Goal: Task Accomplishment & Management: Use online tool/utility

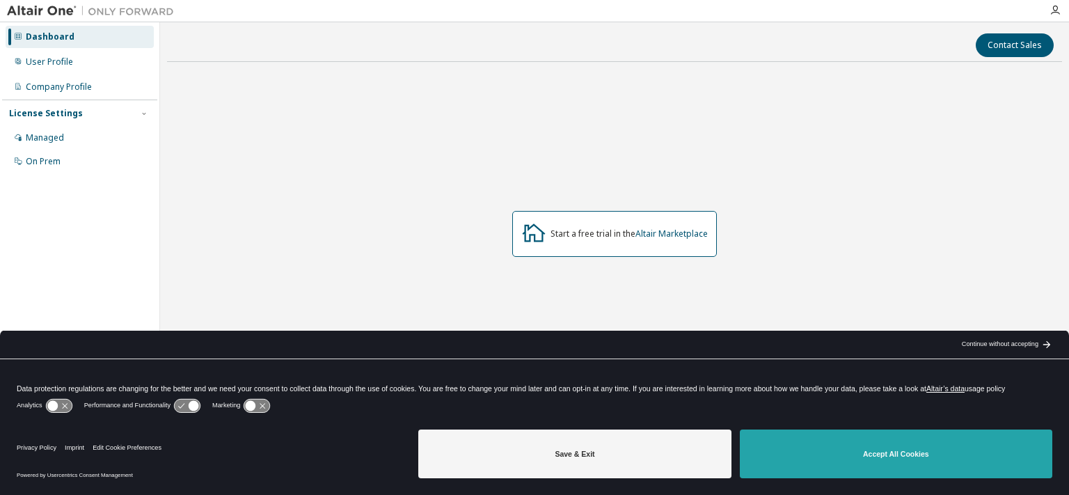
click at [818, 442] on button "Accept All Cookies" at bounding box center [896, 454] width 313 height 49
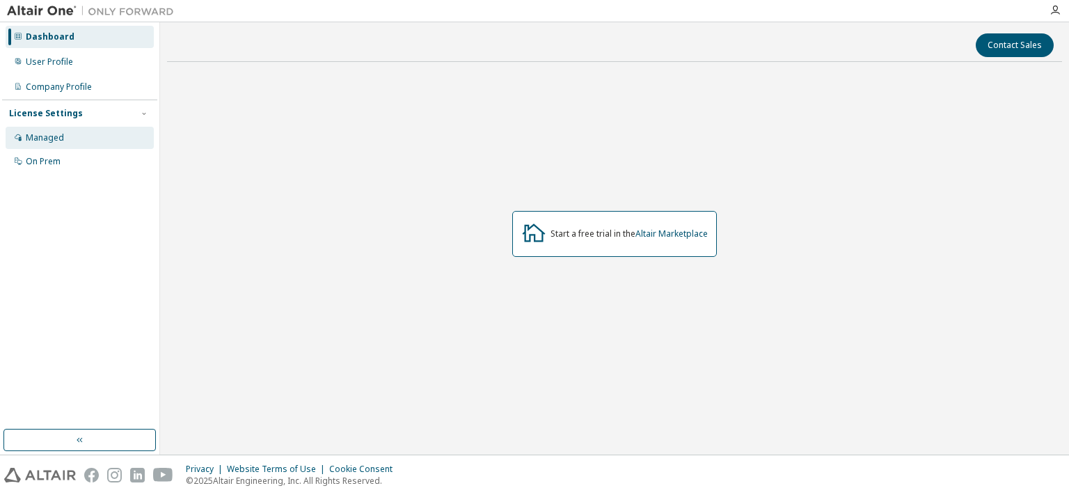
click at [58, 147] on div "Managed" at bounding box center [80, 138] width 148 height 22
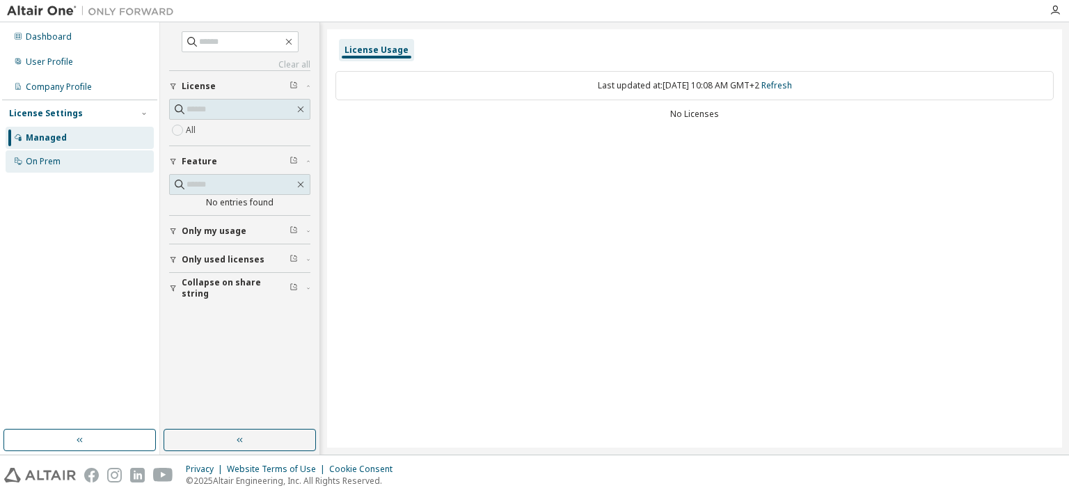
click at [71, 163] on div "On Prem" at bounding box center [80, 161] width 148 height 22
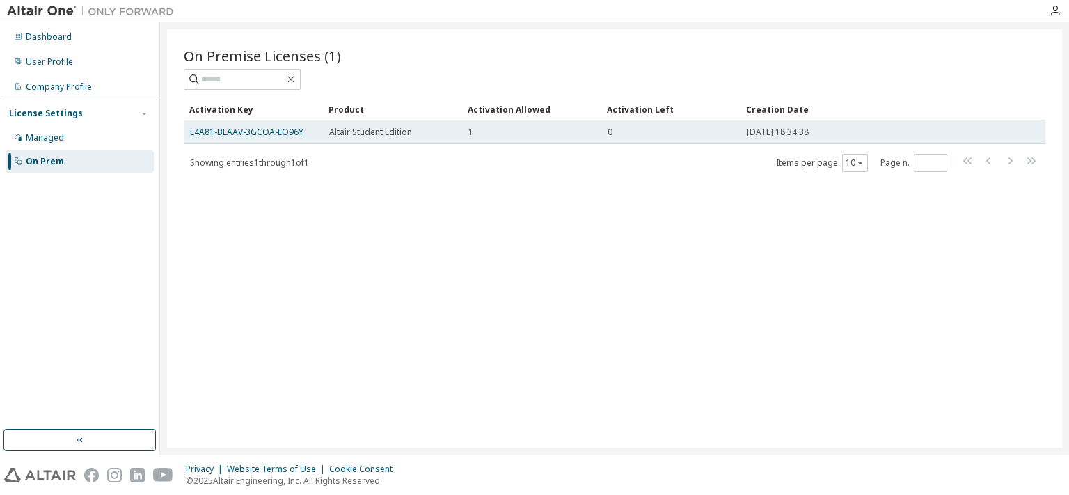
click at [439, 129] on div "Altair Student Edition" at bounding box center [392, 132] width 127 height 11
click at [240, 132] on link "L4A81-BEAAV-3GCOA-EO96Y" at bounding box center [246, 132] width 113 height 12
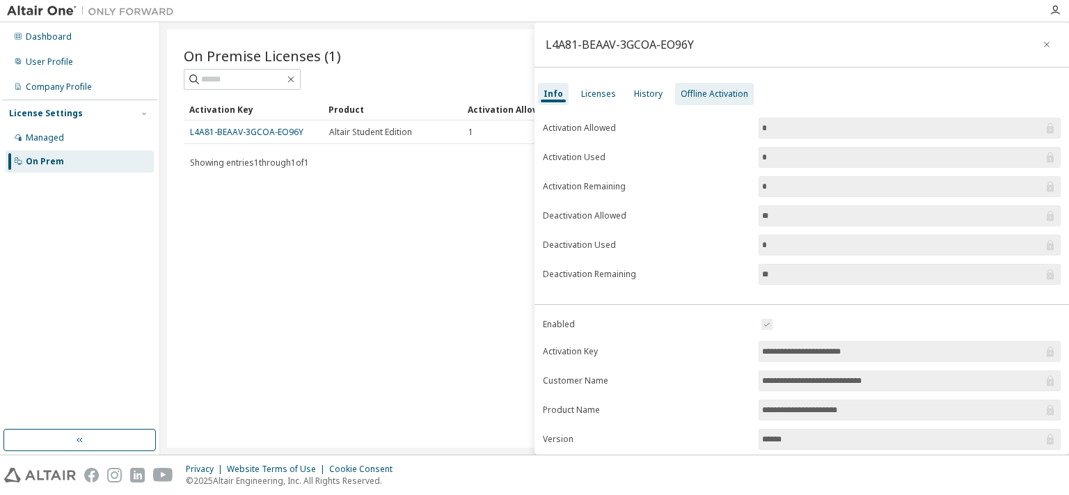
click at [688, 91] on div "Offline Activation" at bounding box center [715, 93] width 68 height 11
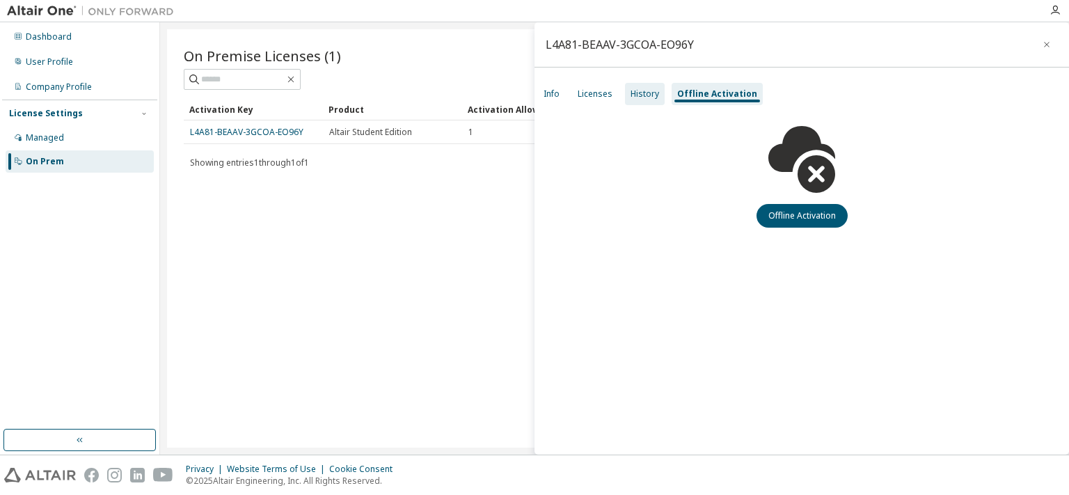
click at [650, 99] on div "History" at bounding box center [645, 93] width 29 height 11
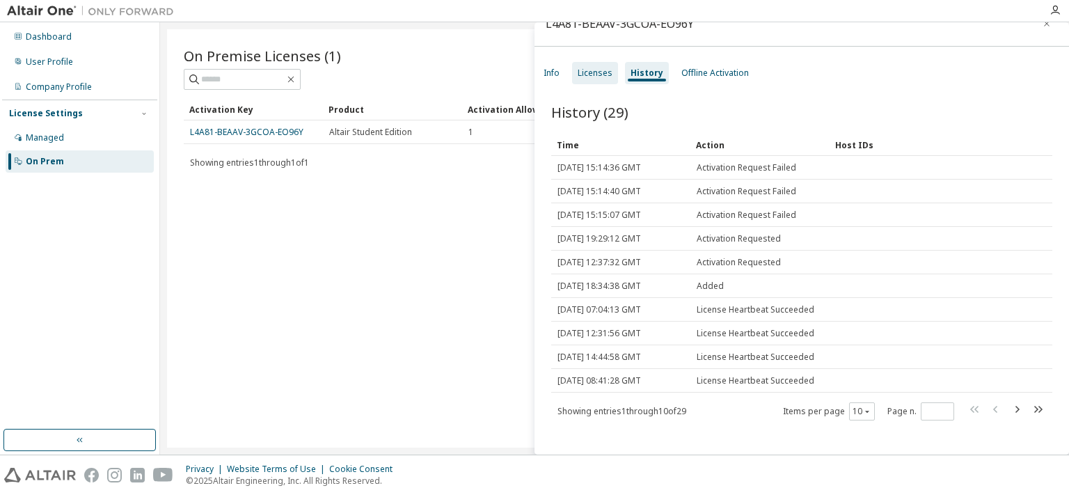
click at [592, 73] on div "Licenses" at bounding box center [595, 73] width 35 height 11
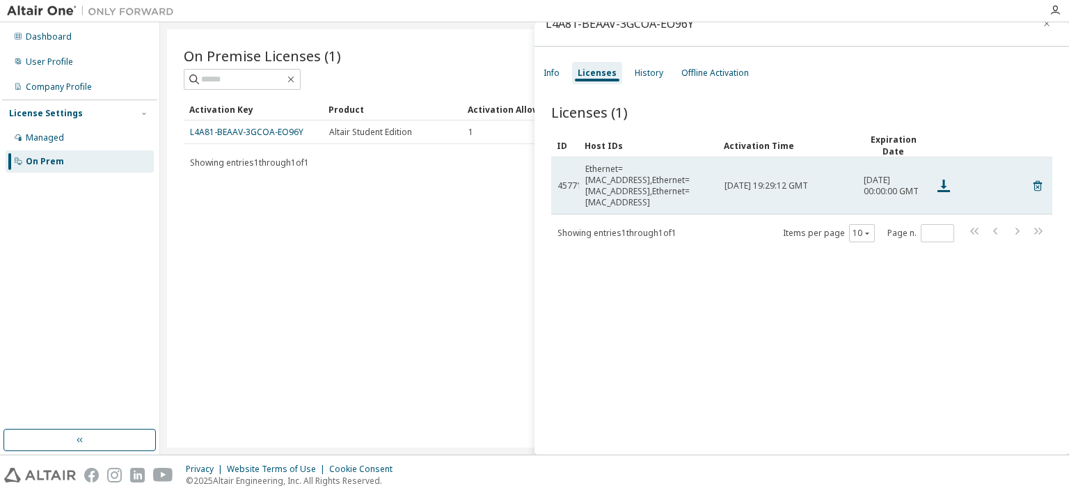
click at [681, 171] on td "Ethernet=8C1645848720,Ethernet=38DEADDA3D47,Ethernet=38DEADDA3D4B" at bounding box center [648, 185] width 139 height 57
click at [684, 184] on td "Ethernet=8C1645848720,Ethernet=38DEADDA3D47,Ethernet=38DEADDA3D4B" at bounding box center [648, 185] width 139 height 57
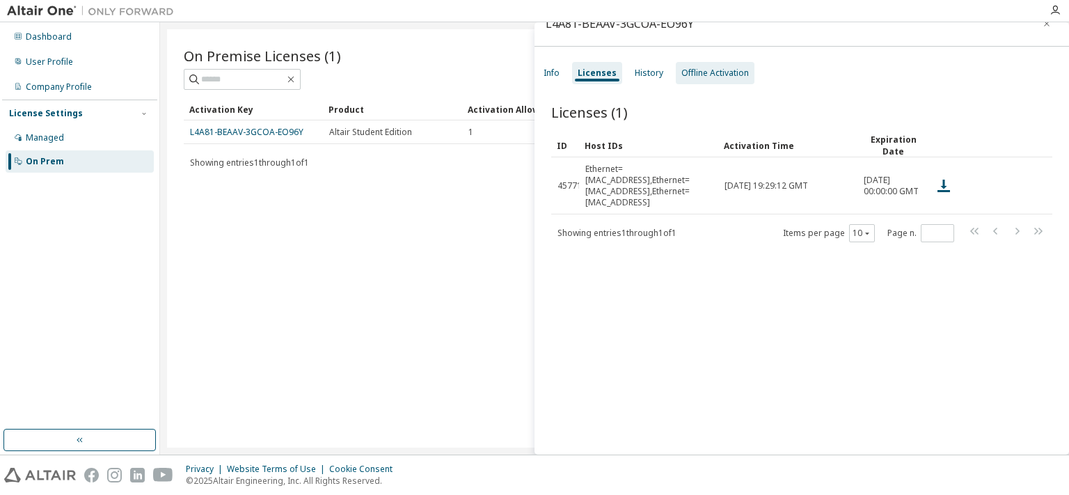
click at [700, 79] on div "Offline Activation" at bounding box center [715, 73] width 79 height 22
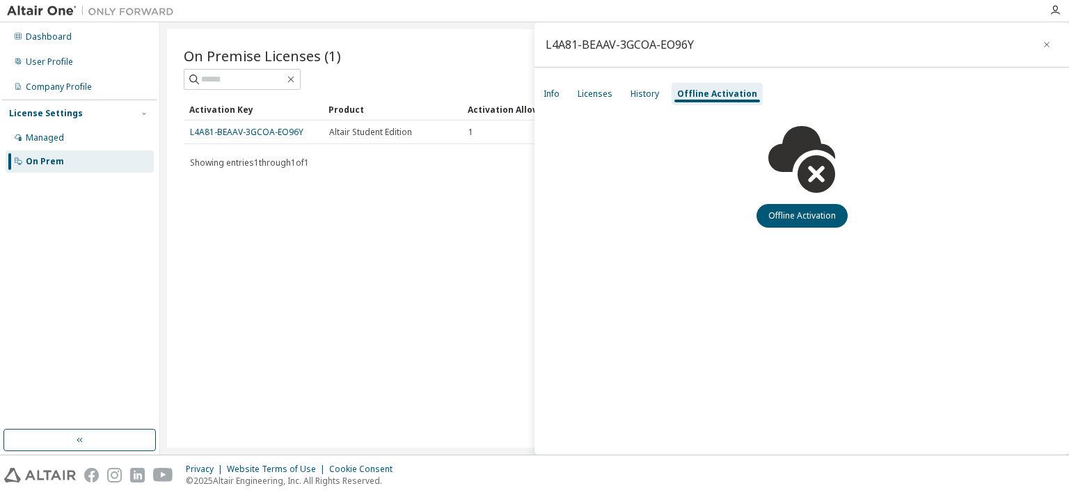
click at [781, 203] on div "Offline Activation" at bounding box center [802, 167] width 535 height 121
click at [787, 212] on button "Offline Activation" at bounding box center [802, 216] width 91 height 24
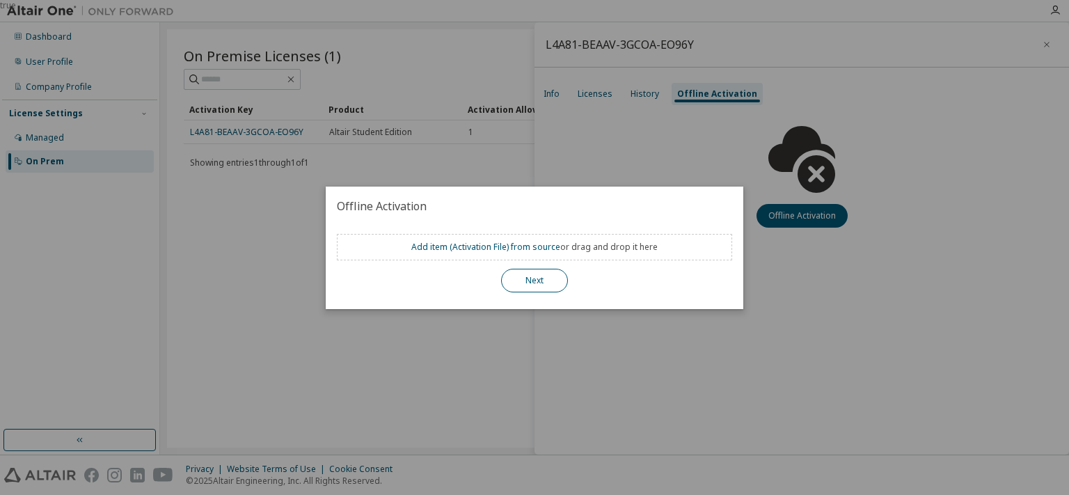
click at [536, 272] on button "Next" at bounding box center [534, 281] width 67 height 24
click at [537, 288] on button "Next" at bounding box center [534, 281] width 67 height 24
click at [466, 336] on div "true" at bounding box center [534, 247] width 1069 height 495
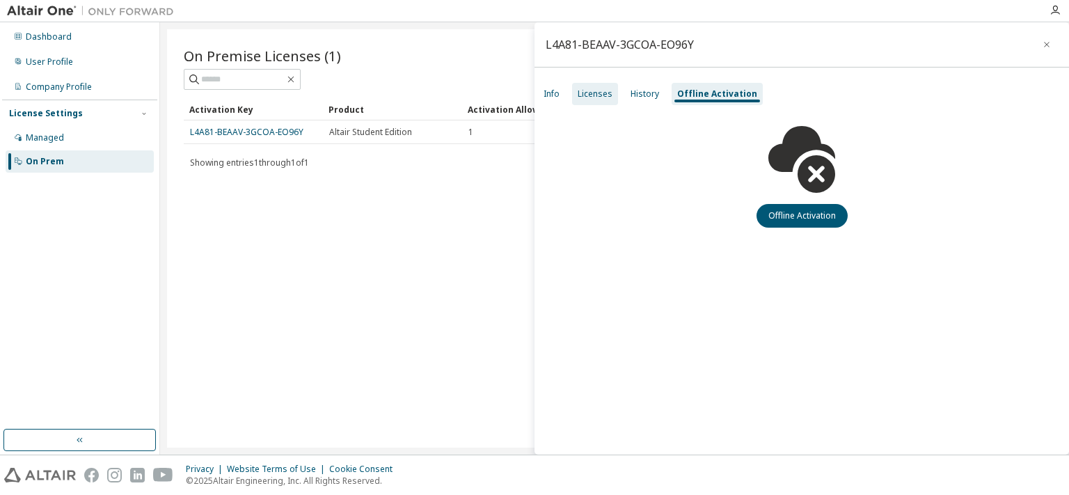
click at [606, 96] on div "Licenses" at bounding box center [595, 93] width 35 height 11
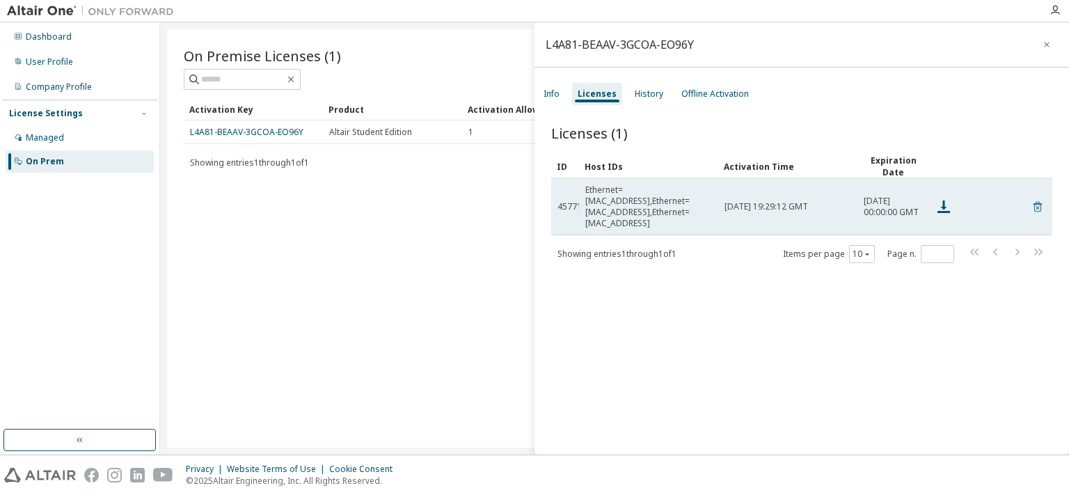
click at [1032, 200] on icon at bounding box center [1038, 206] width 13 height 17
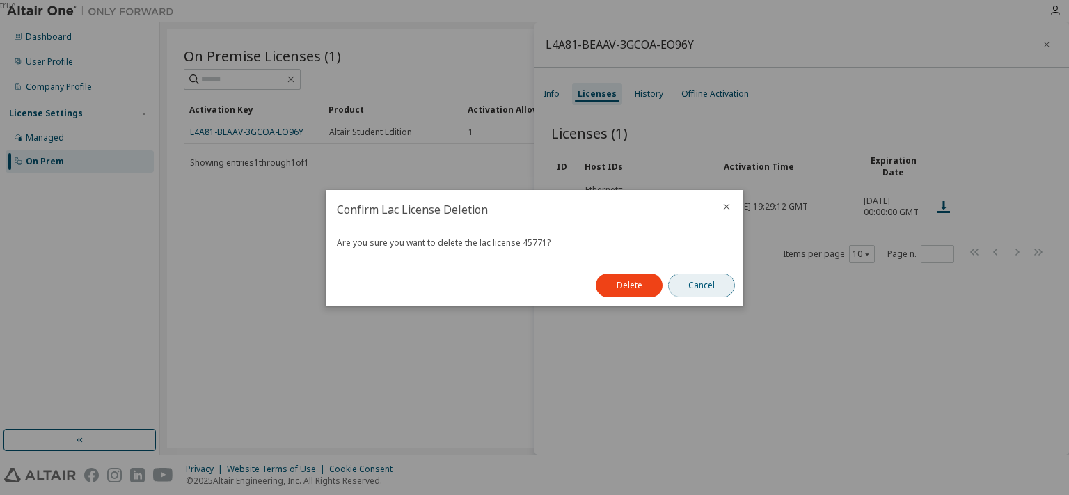
click at [719, 280] on button "Cancel" at bounding box center [701, 286] width 67 height 24
